Goal: Information Seeking & Learning: Learn about a topic

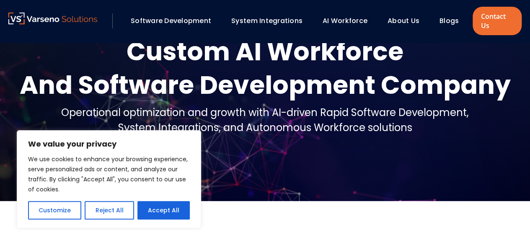
scroll to position [53, 0]
click at [150, 205] on button "Accept All" at bounding box center [164, 210] width 52 height 18
checkbox input "true"
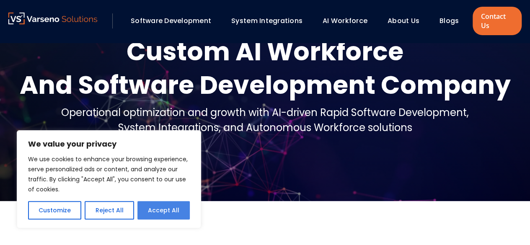
checkbox input "true"
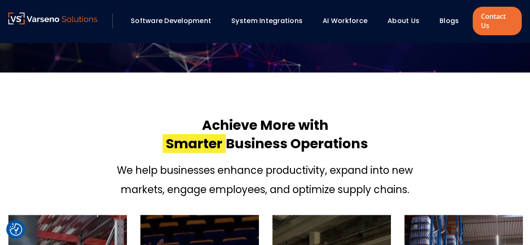
scroll to position [171, 0]
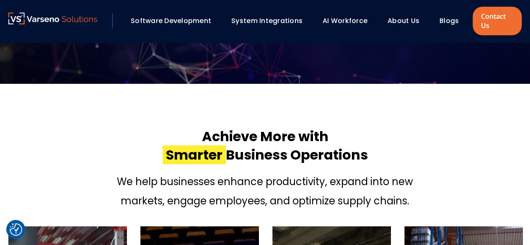
click at [173, 20] on link "Software Development" at bounding box center [171, 21] width 81 height 10
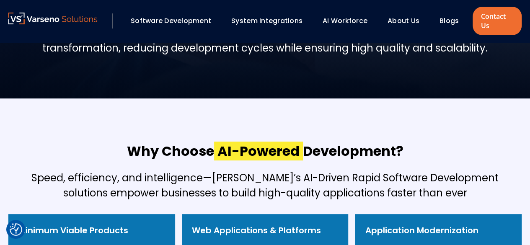
scroll to position [107, 0]
